Goal: Transaction & Acquisition: Obtain resource

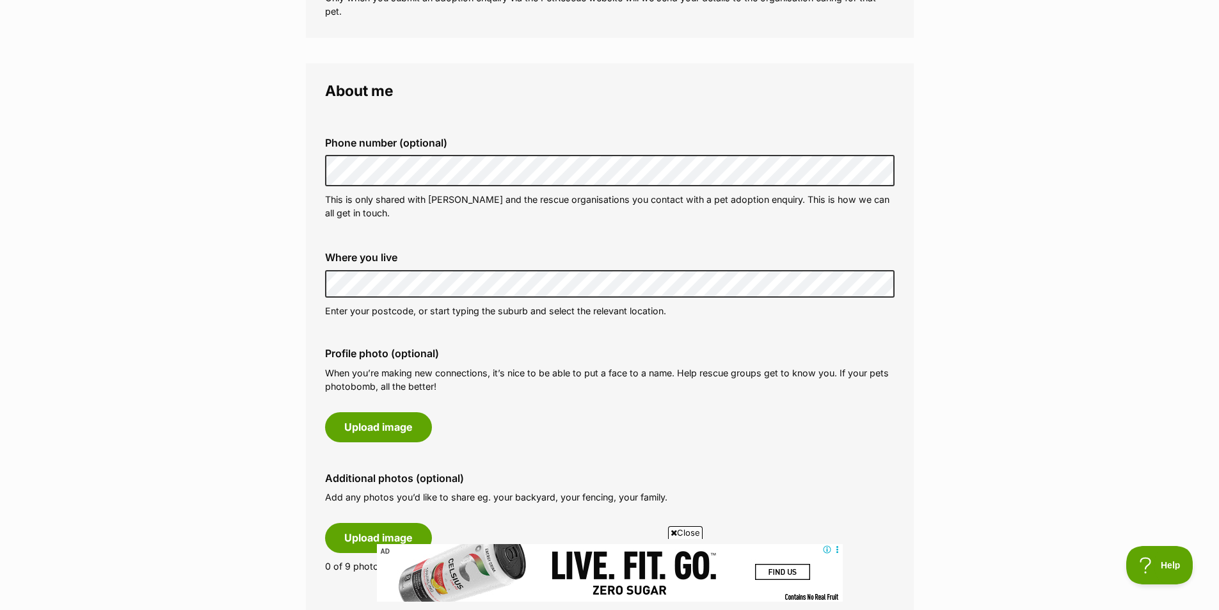
scroll to position [320, 0]
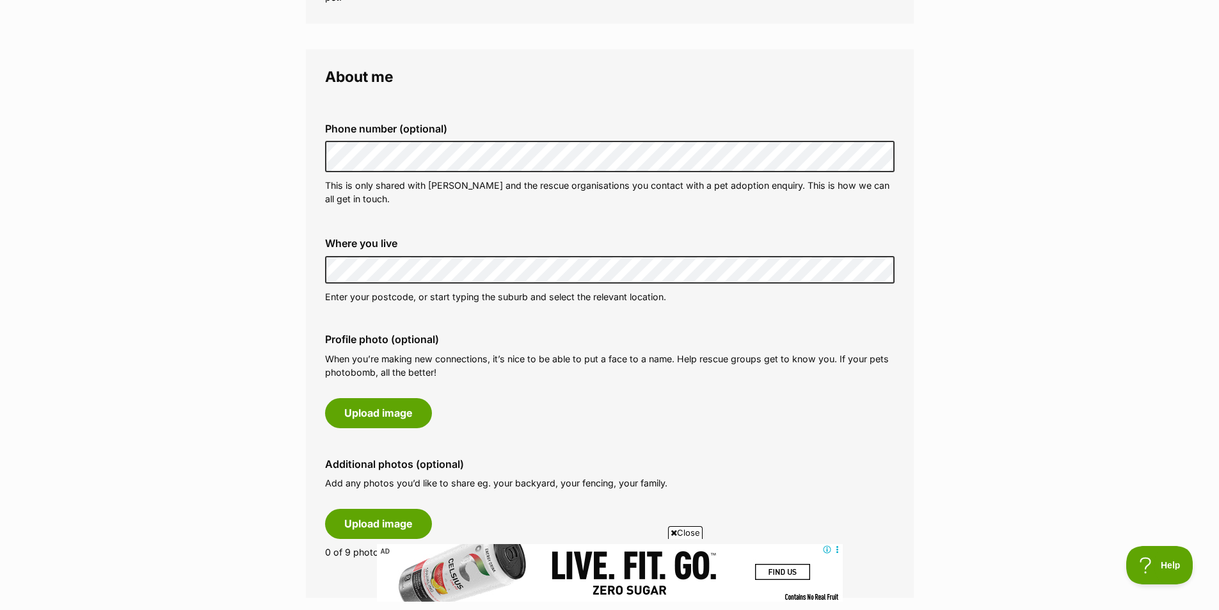
click at [520, 378] on p "When you’re making new connections, it’s nice to be able to put a face to a nam…" at bounding box center [609, 366] width 569 height 28
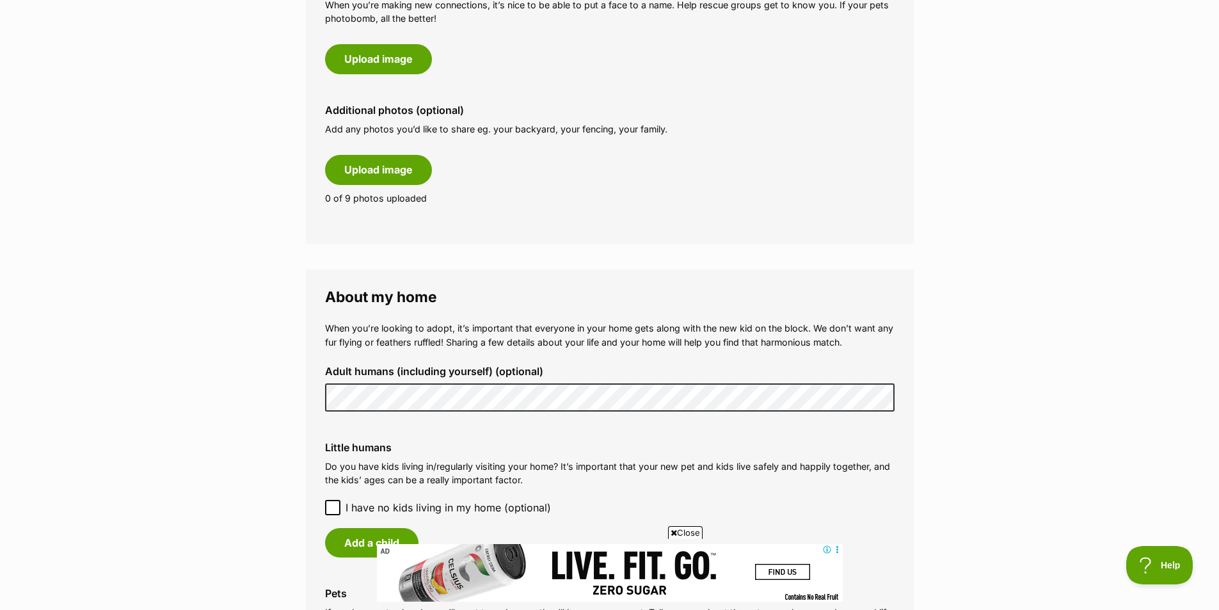
scroll to position [704, 0]
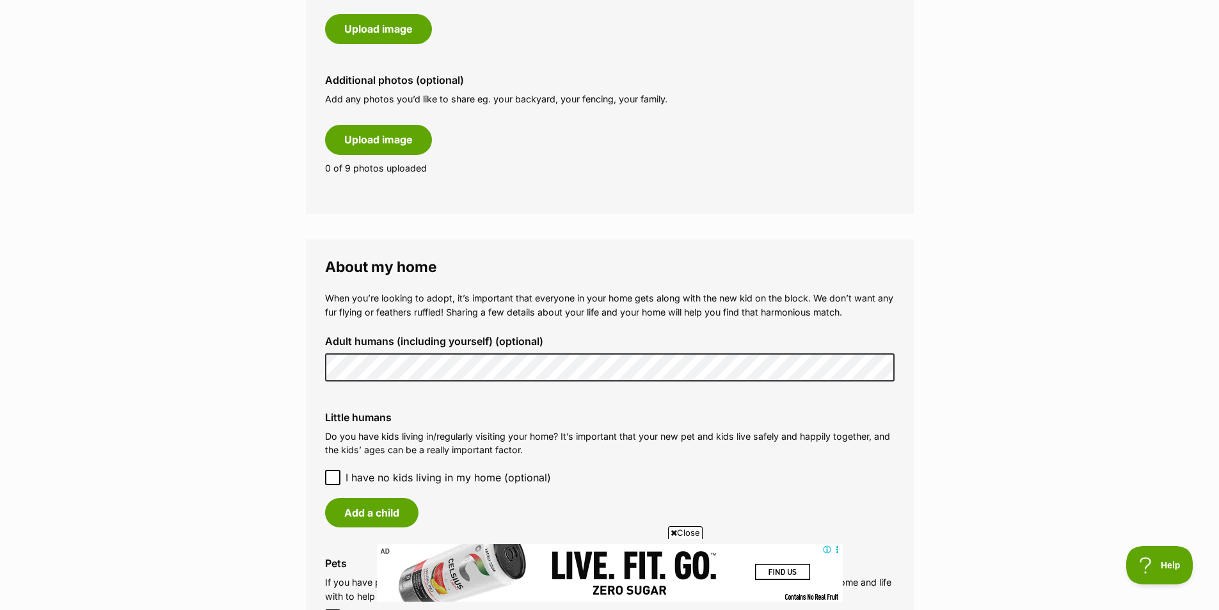
click at [385, 408] on div "Little humans Do you have kids living in/regularly visiting your home? It’s imp…" at bounding box center [610, 469] width 590 height 136
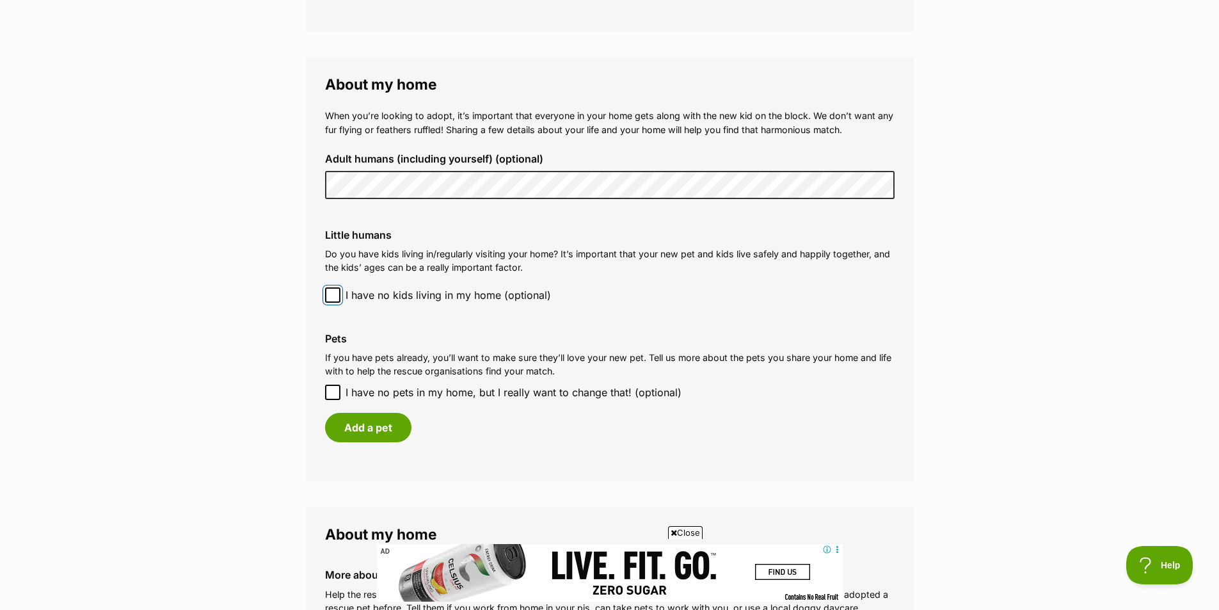
scroll to position [896, 0]
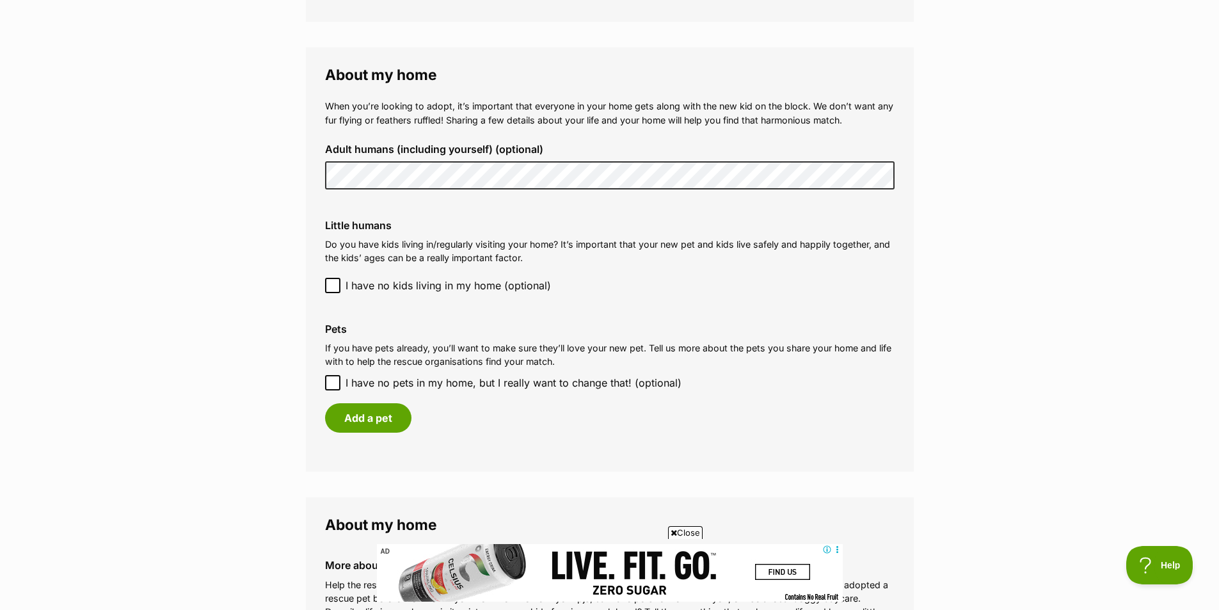
click at [333, 385] on icon at bounding box center [332, 382] width 9 height 9
click at [333, 385] on input "I have no pets in my home, but I really want to change that! (optional)" at bounding box center [332, 382] width 15 height 15
checkbox input "true"
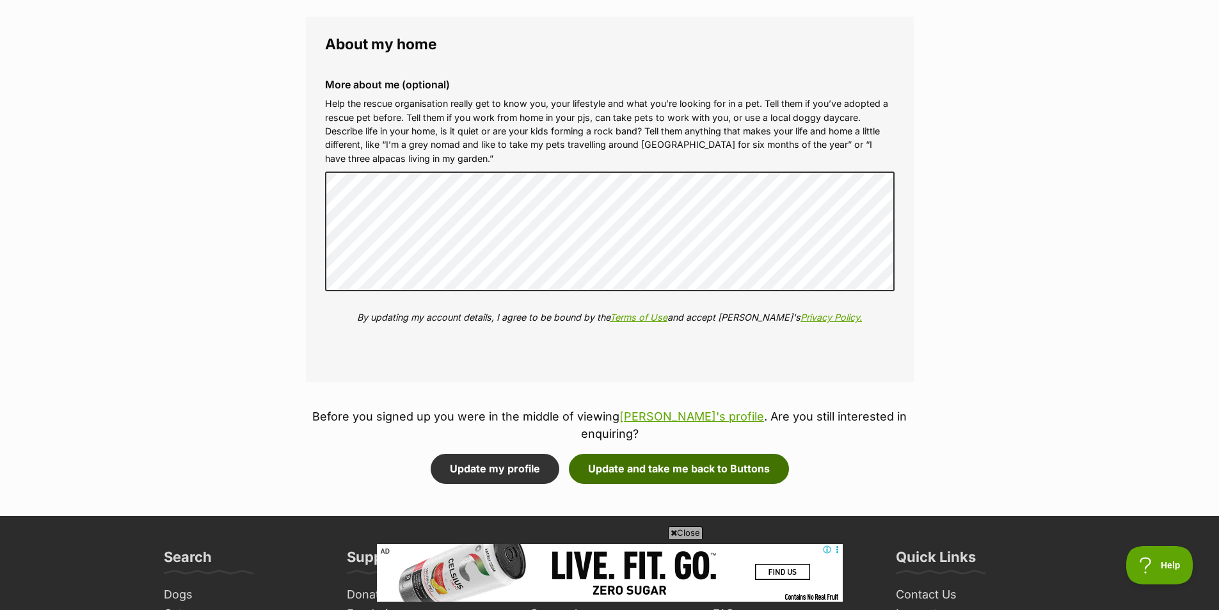
scroll to position [1344, 0]
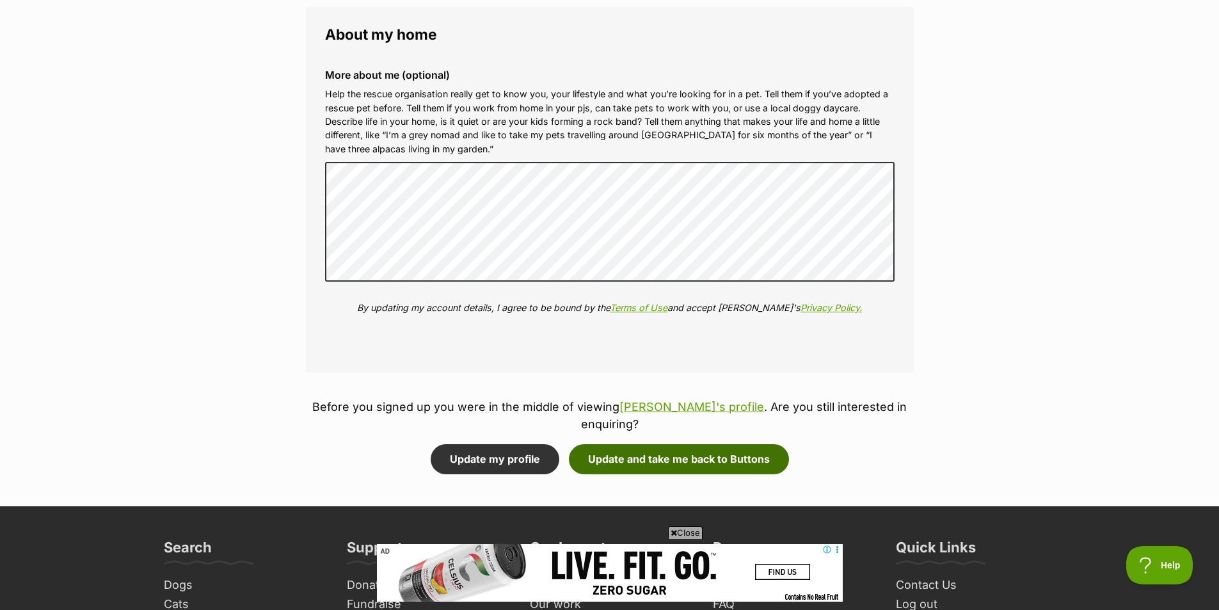
click at [626, 444] on button "Update and take me back to Buttons" at bounding box center [679, 458] width 220 height 29
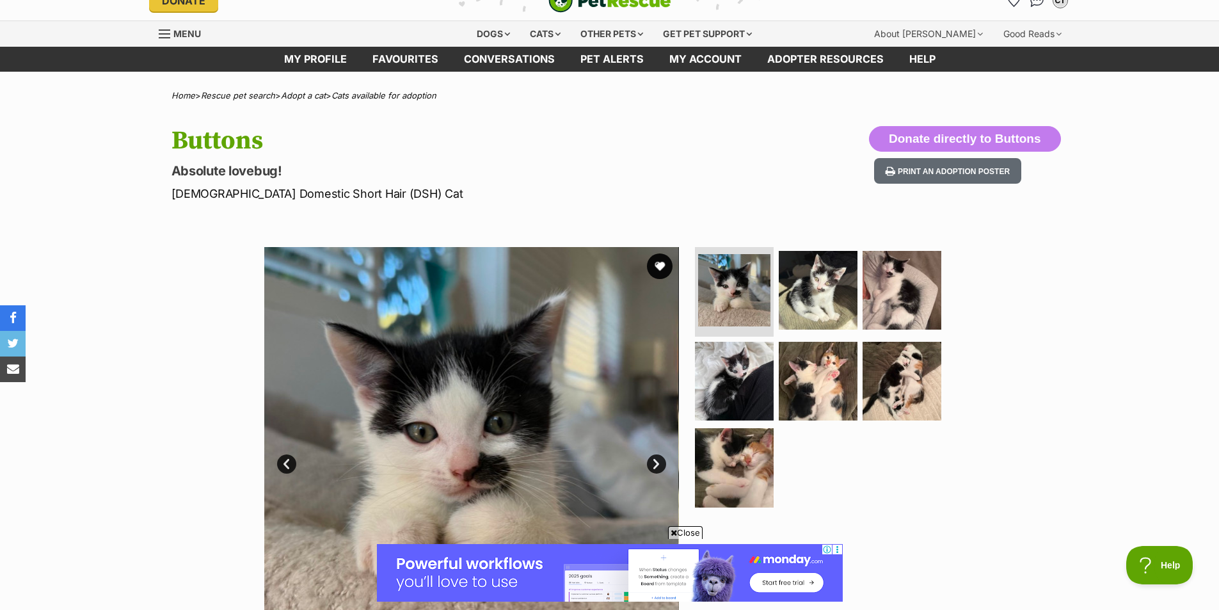
scroll to position [384, 0]
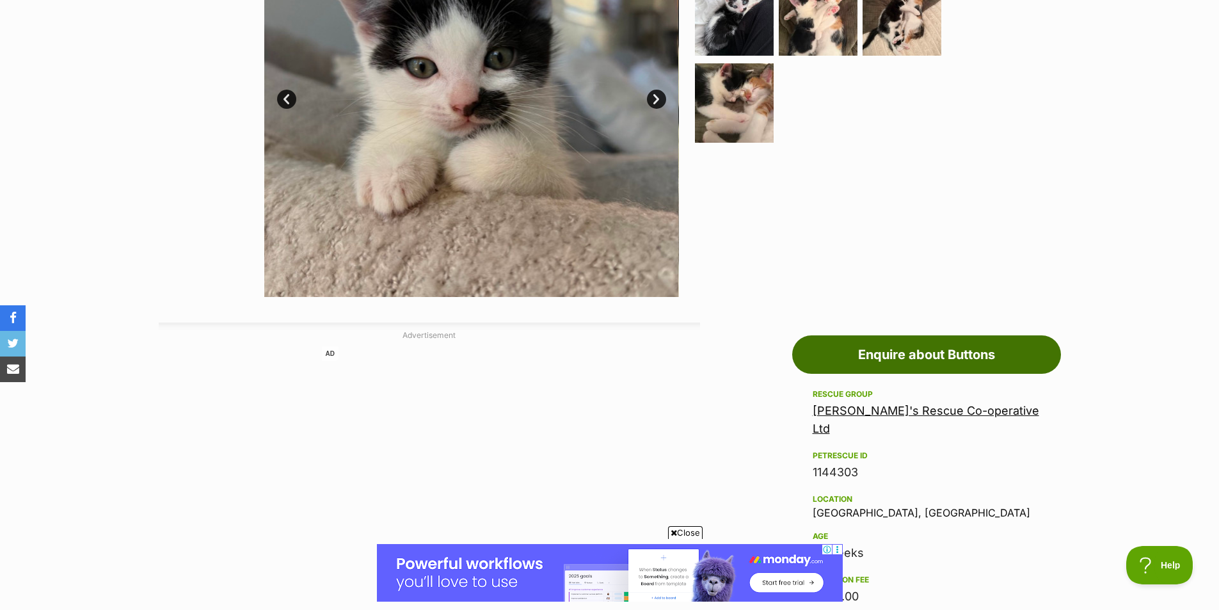
click at [875, 347] on link "Enquire about Buttons" at bounding box center [926, 354] width 269 height 38
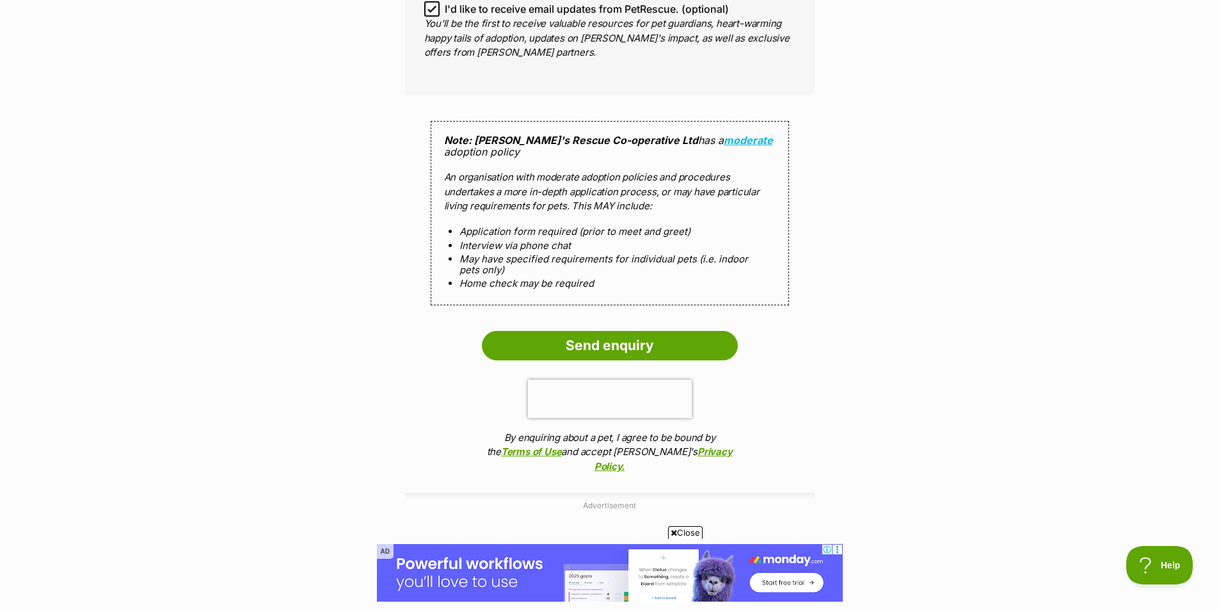
scroll to position [1152, 0]
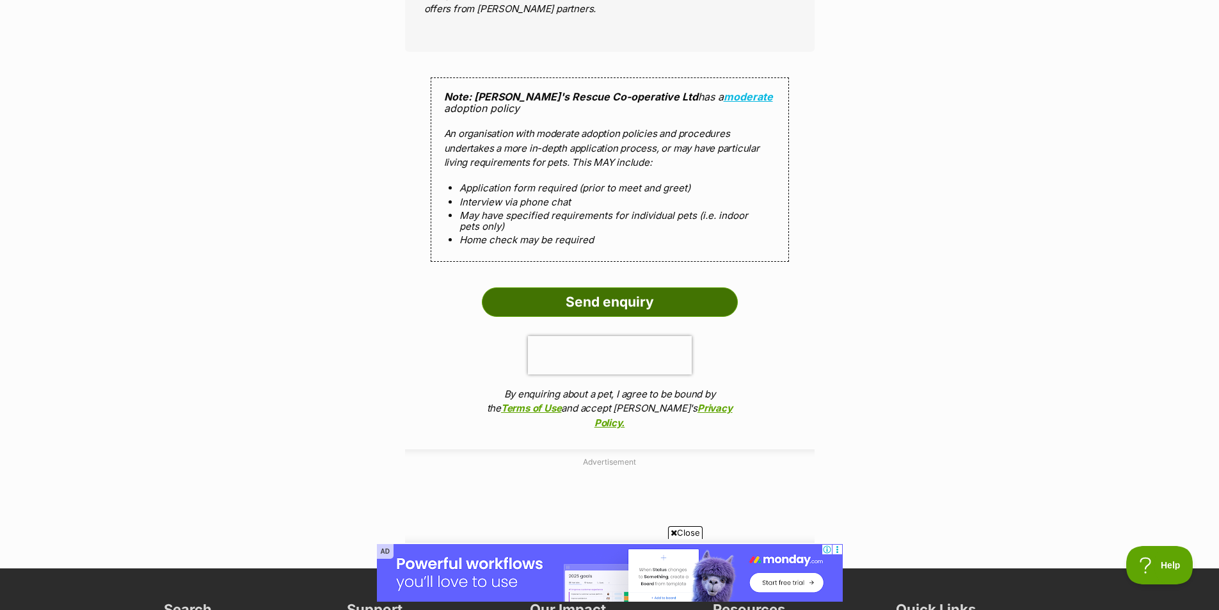
click at [617, 287] on input "Send enquiry" at bounding box center [610, 301] width 256 height 29
